Goal: Find specific page/section: Find specific page/section

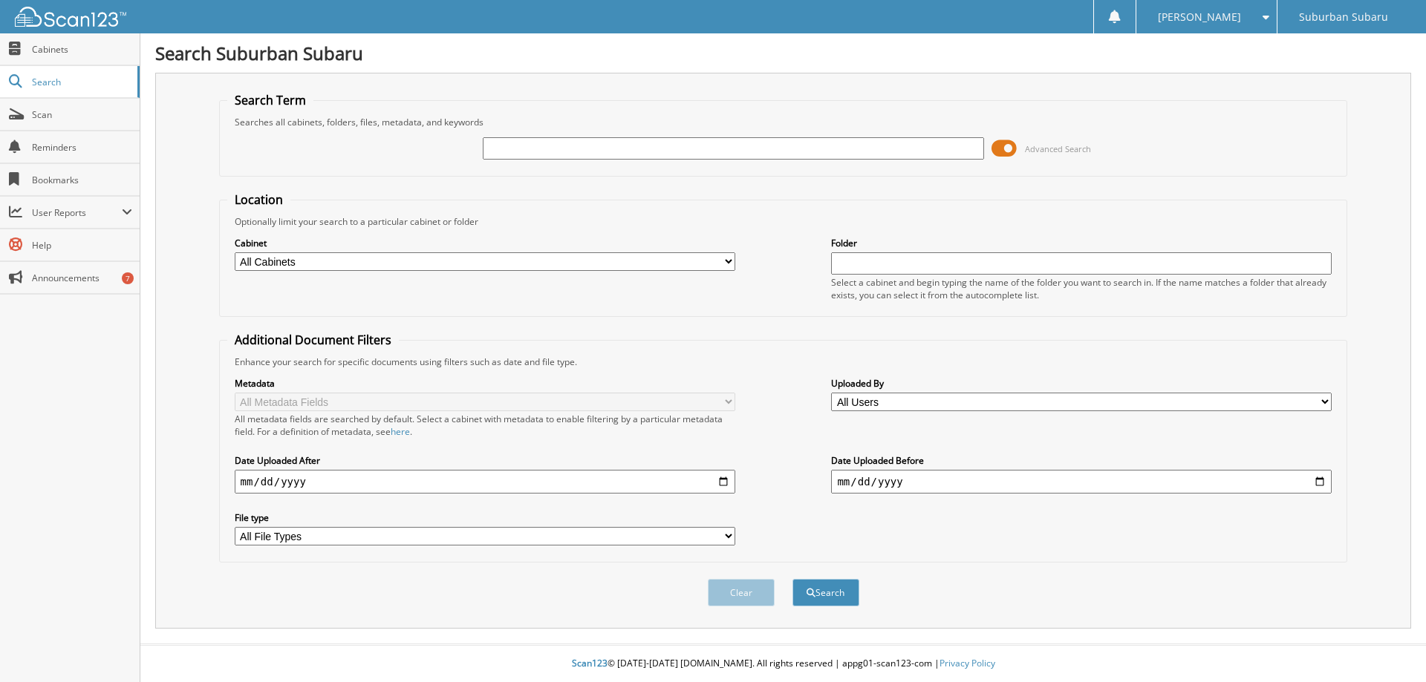
click at [641, 151] on input "text" at bounding box center [733, 148] width 500 height 22
type input "p14605"
click at [792, 579] on button "Search" at bounding box center [825, 592] width 67 height 27
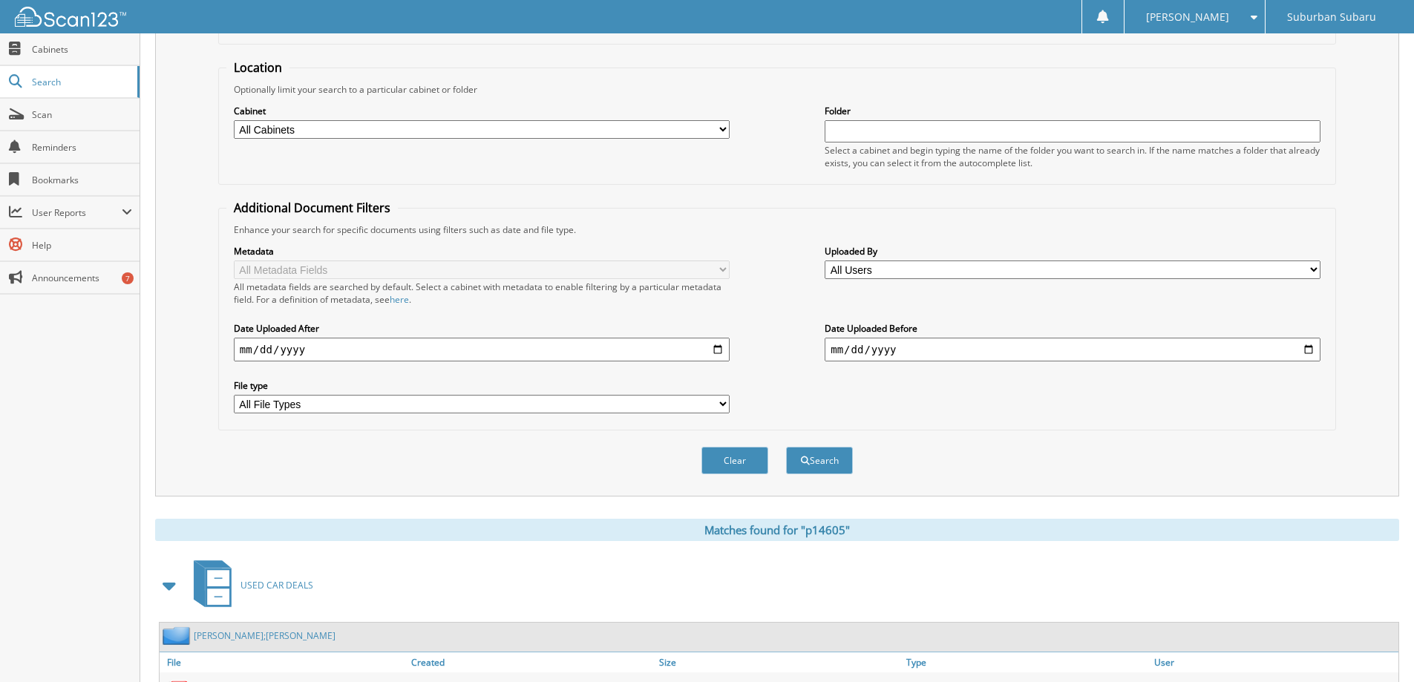
scroll to position [334, 0]
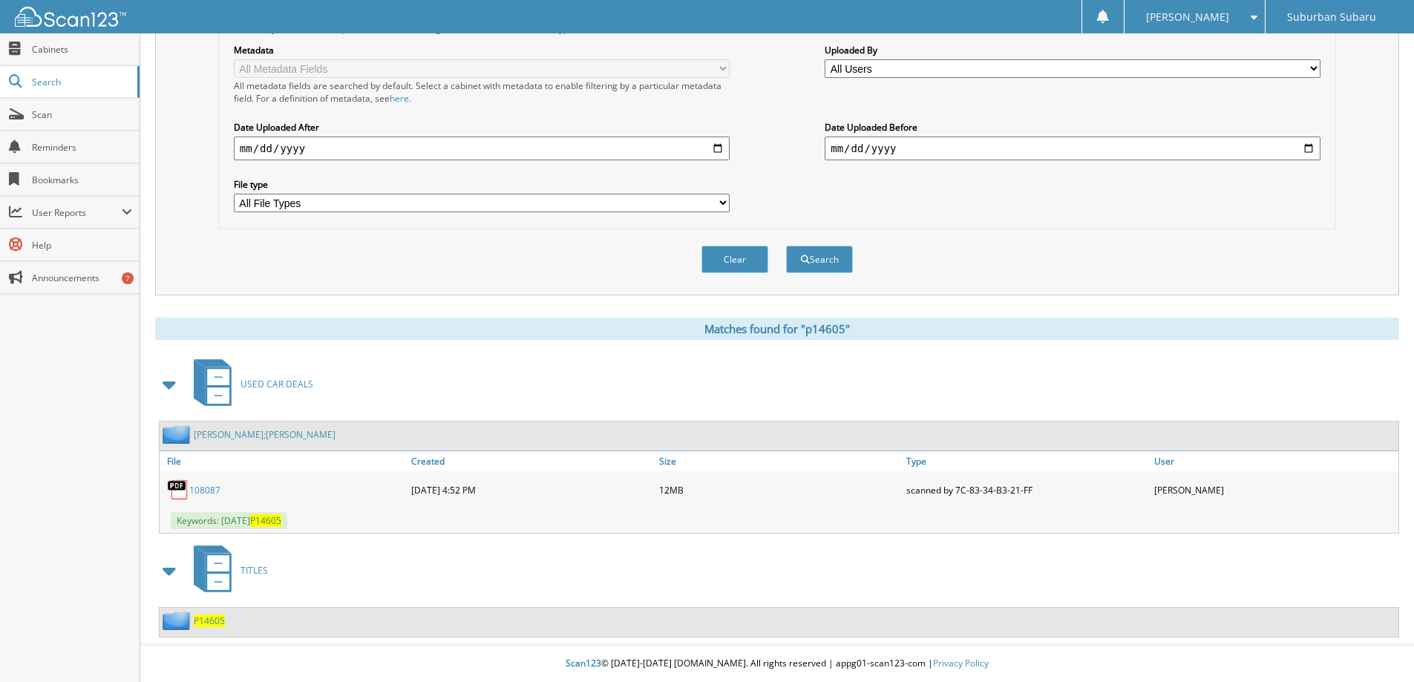
click at [199, 490] on link "108087" at bounding box center [204, 490] width 31 height 13
click at [62, 56] on link "Cabinets" at bounding box center [70, 49] width 140 height 32
